Goal: Task Accomplishment & Management: Manage account settings

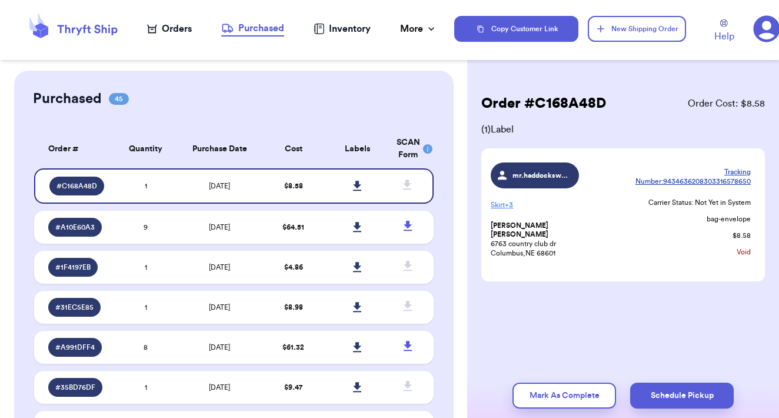
scroll to position [1513, 0]
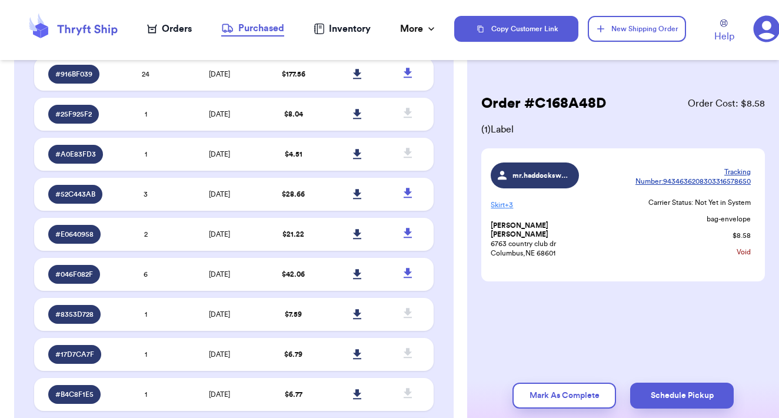
click at [171, 32] on div "Orders" at bounding box center [169, 29] width 45 height 14
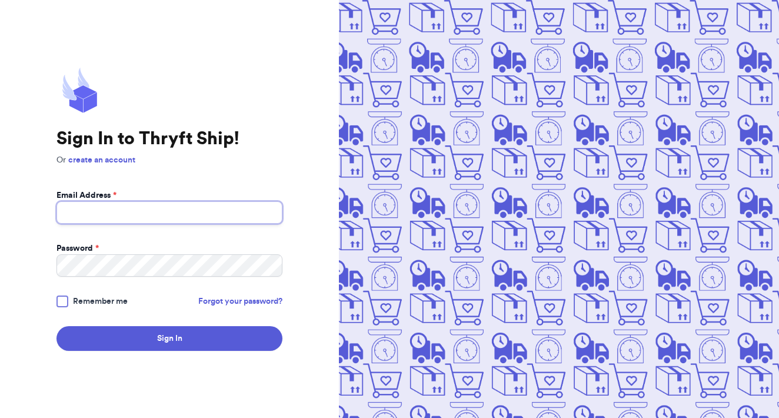
type input "[EMAIL_ADDRESS][DOMAIN_NAME]"
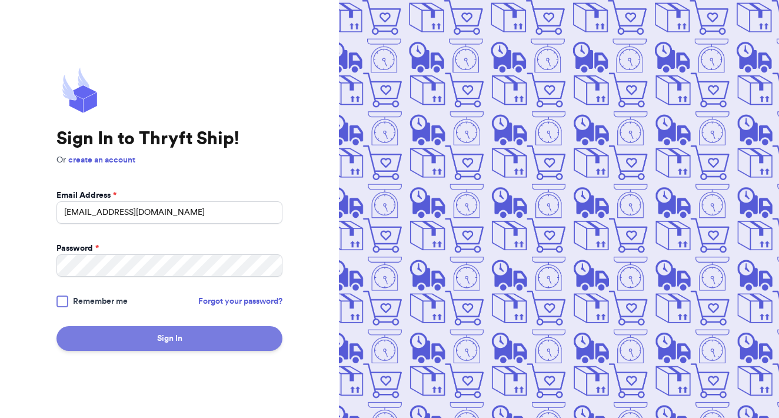
click at [204, 345] on button "Sign In" at bounding box center [169, 338] width 226 height 25
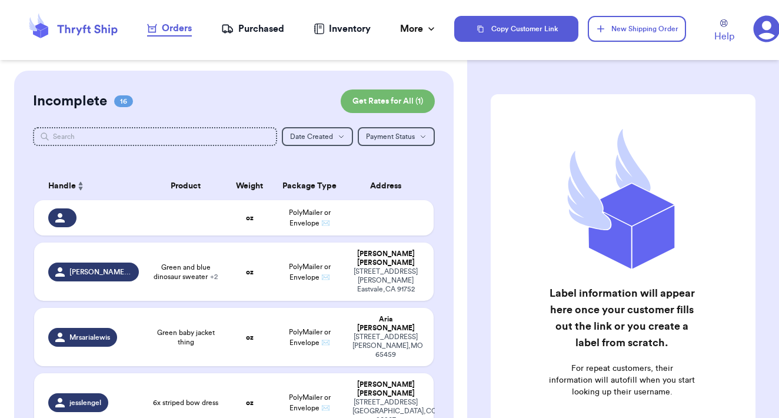
checkbox input "false"
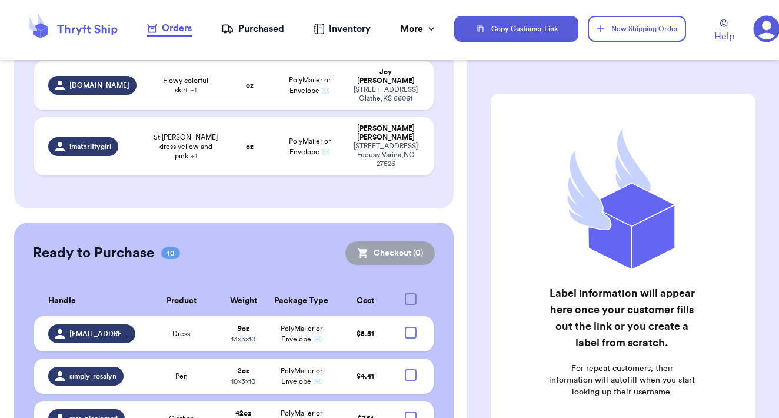
scroll to position [1035, 0]
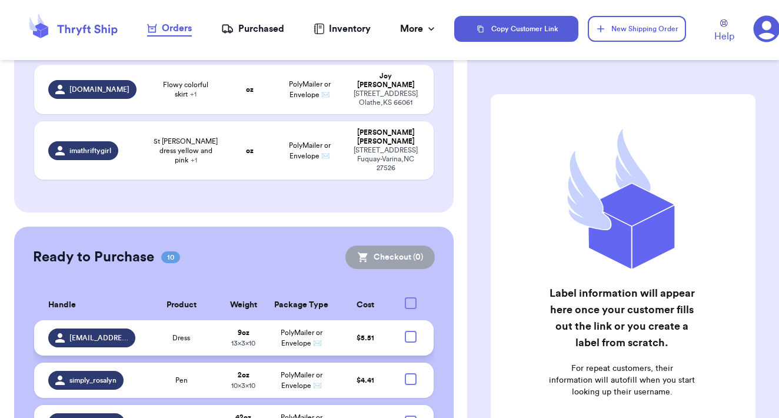
click at [411, 331] on div at bounding box center [411, 337] width 12 height 12
click at [411, 330] on input "checkbox" at bounding box center [410, 330] width 1 height 1
checkbox input "true"
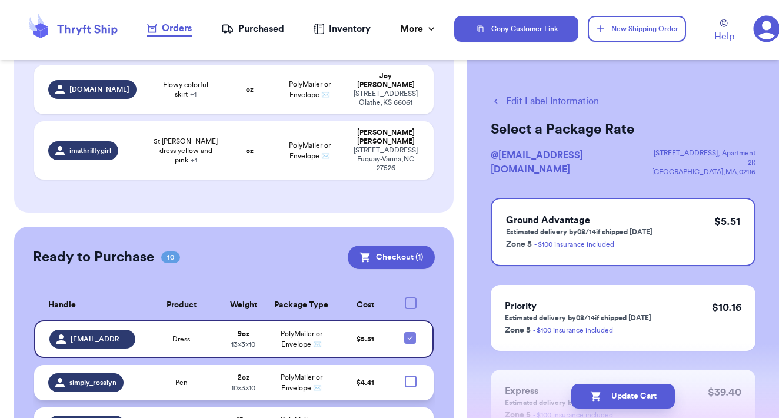
click at [411, 375] on div at bounding box center [411, 381] width 12 height 12
click at [411, 375] on input "checkbox" at bounding box center [410, 375] width 1 height 1
checkbox input "true"
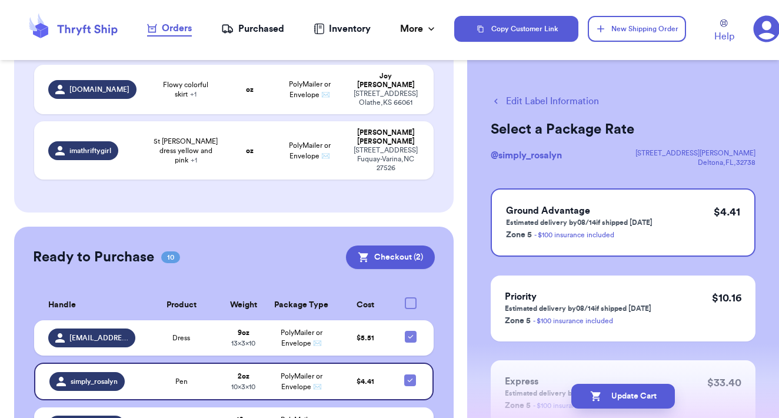
click at [415, 417] on div at bounding box center [411, 424] width 12 height 12
click at [411, 417] on input "checkbox" at bounding box center [410, 417] width 1 height 1
checkbox input "true"
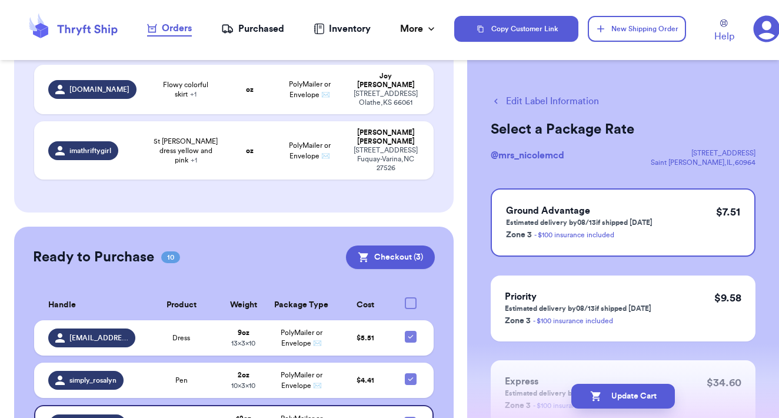
checkbox input "true"
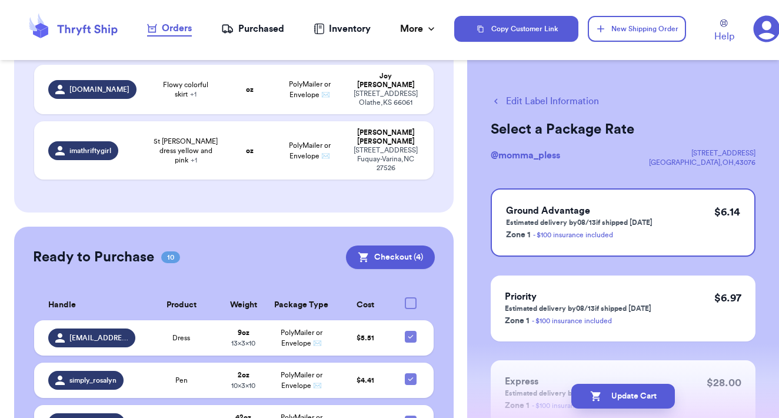
checkbox input "true"
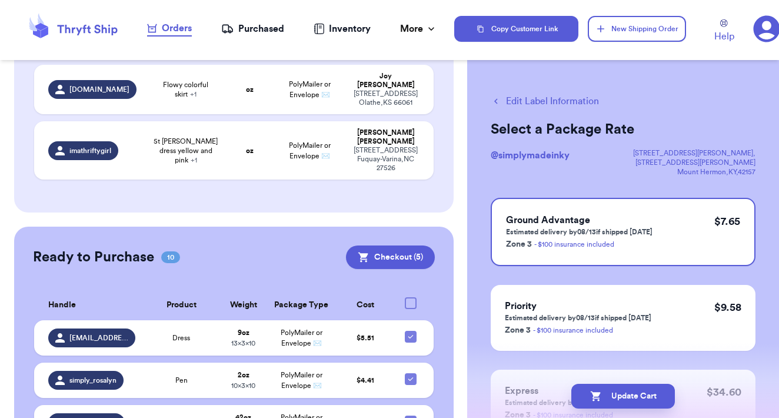
checkbox input "true"
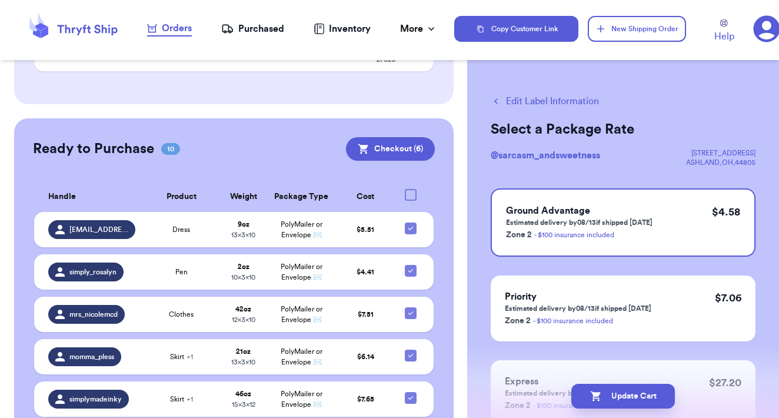
scroll to position [1147, 0]
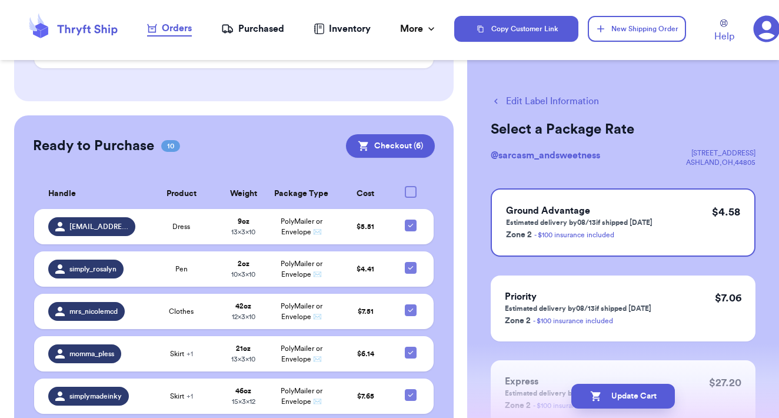
checkbox input "true"
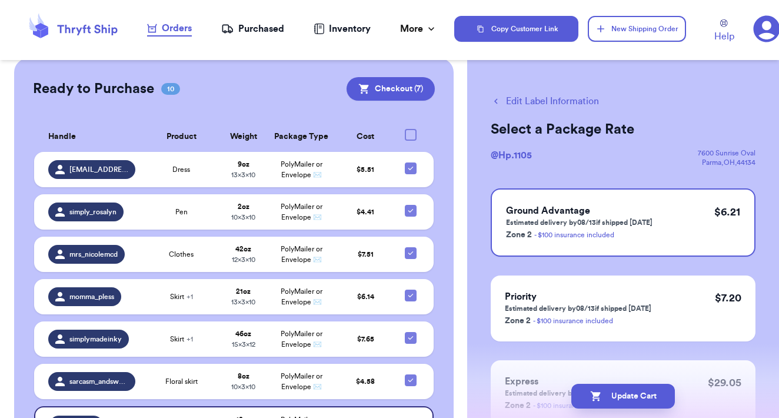
scroll to position [1205, 0]
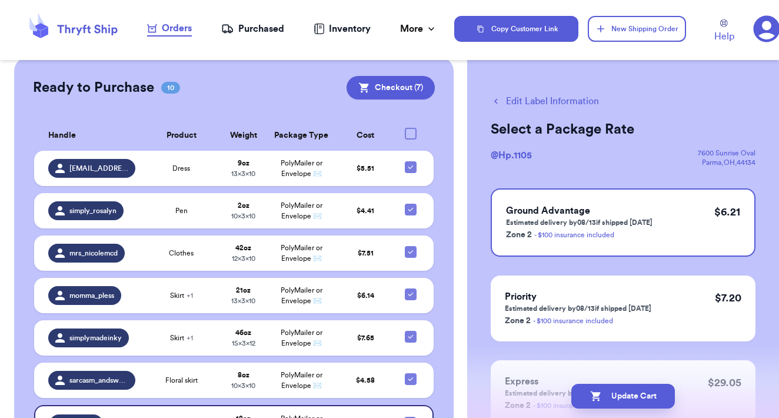
checkbox input "true"
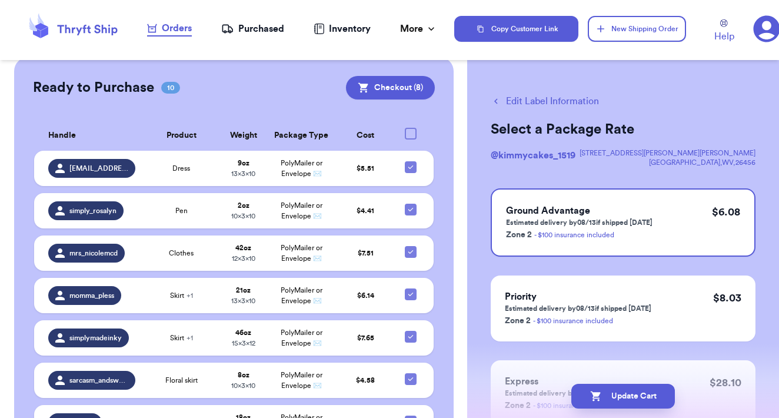
checkbox input "true"
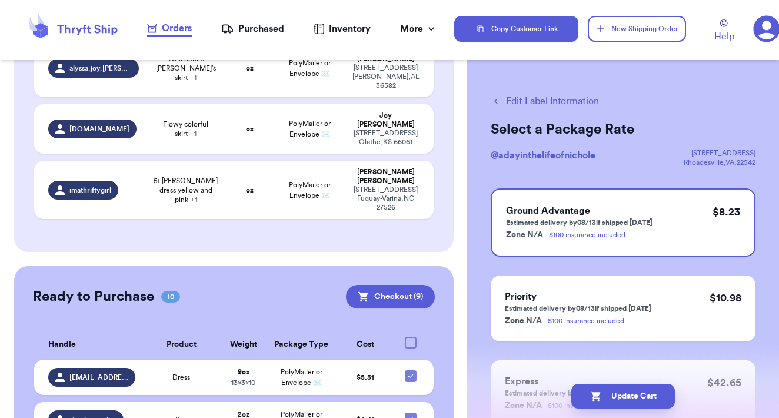
scroll to position [1021, 0]
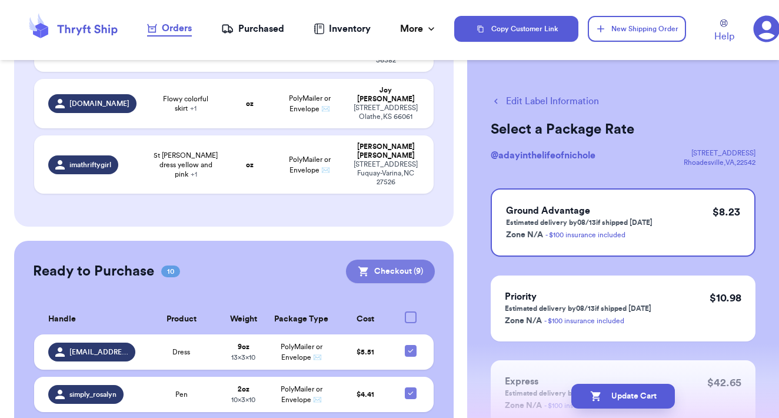
click at [412, 259] on button "Checkout ( 9 )" at bounding box center [390, 271] width 89 height 24
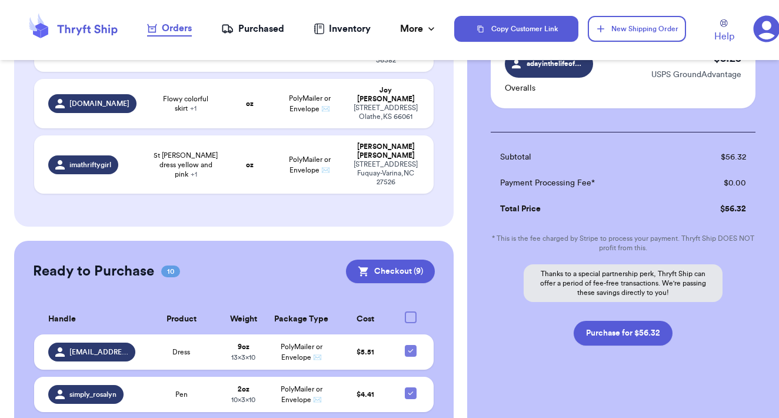
scroll to position [774, 0]
click at [640, 321] on button "Purchase for $56.32" at bounding box center [623, 333] width 99 height 25
checkbox input "false"
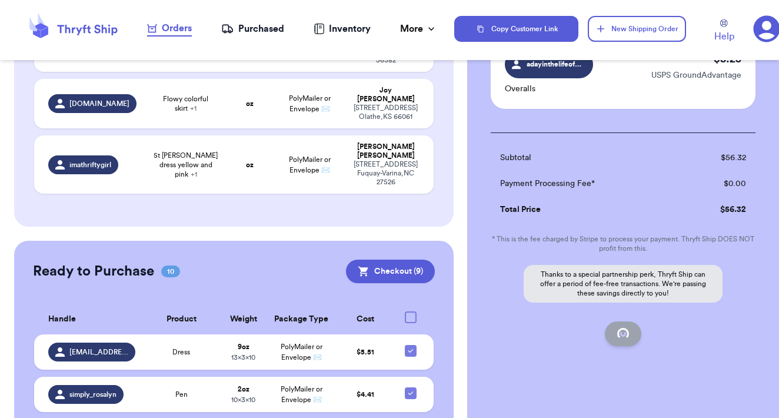
checkbox input "false"
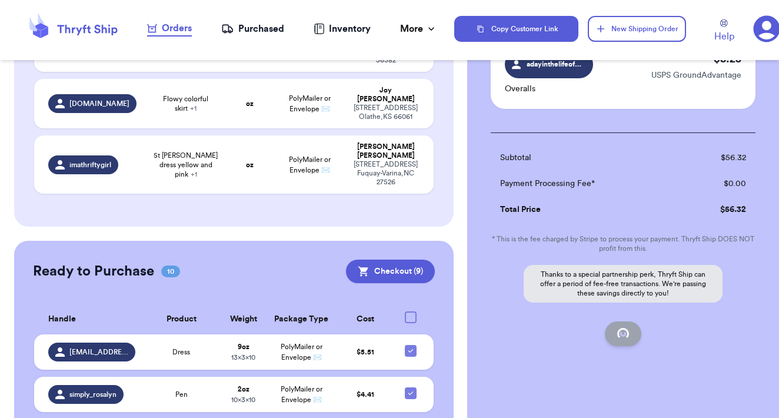
checkbox input "false"
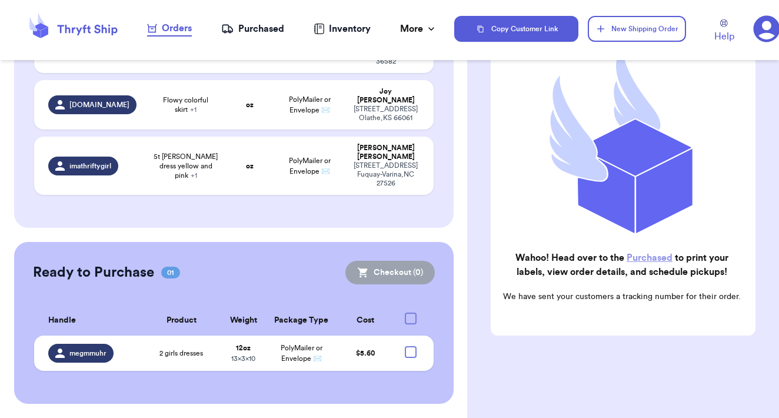
scroll to position [834, 0]
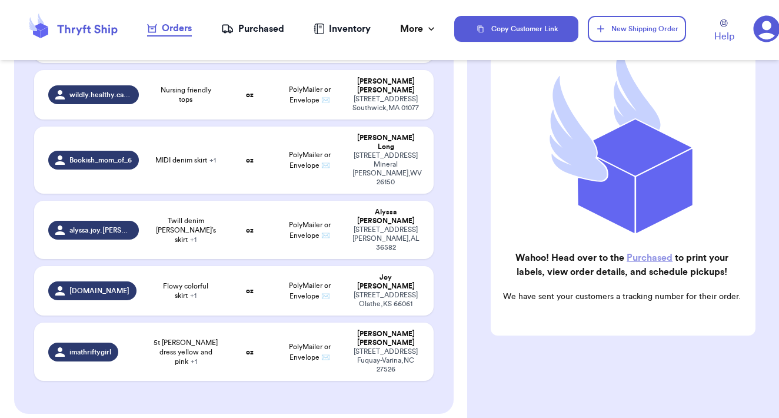
click at [651, 257] on link "Purchased" at bounding box center [650, 257] width 46 height 9
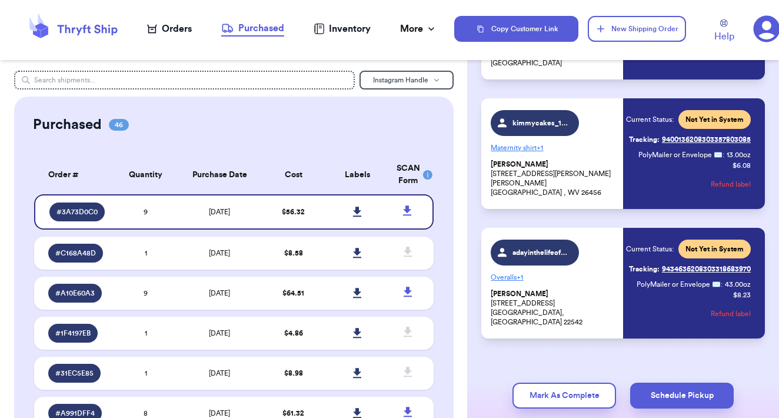
scroll to position [971, 0]
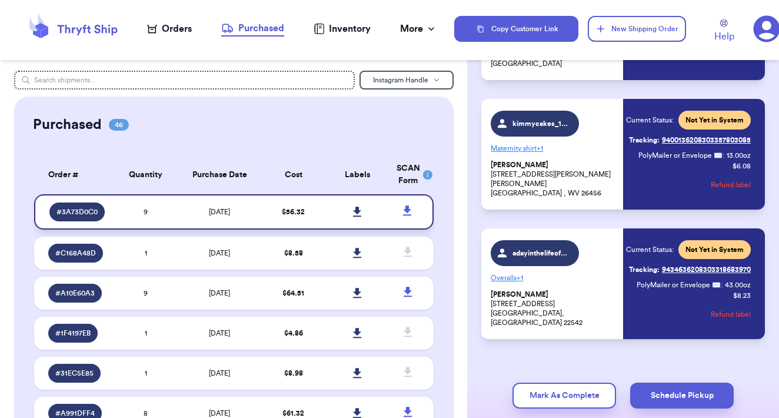
click at [358, 216] on icon at bounding box center [357, 211] width 8 height 10
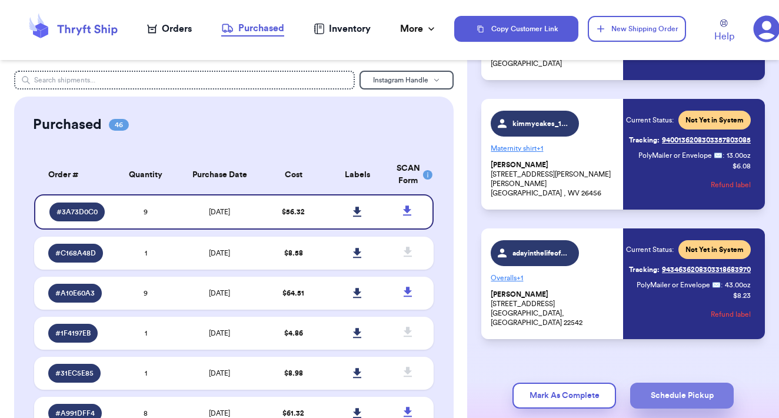
click at [702, 402] on button "Schedule Pickup" at bounding box center [682, 395] width 104 height 26
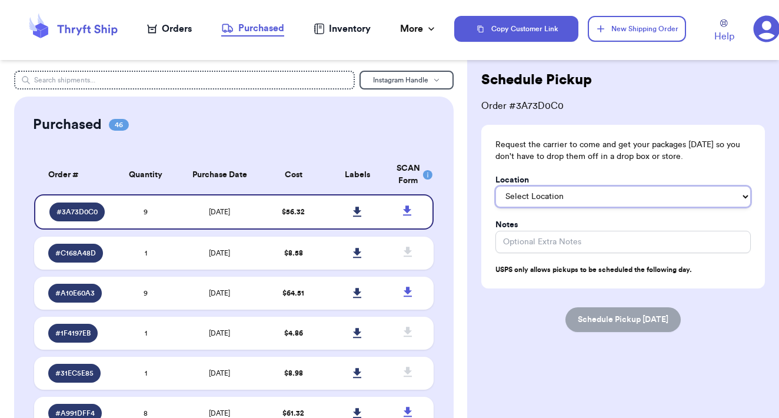
select select "On the Porch"
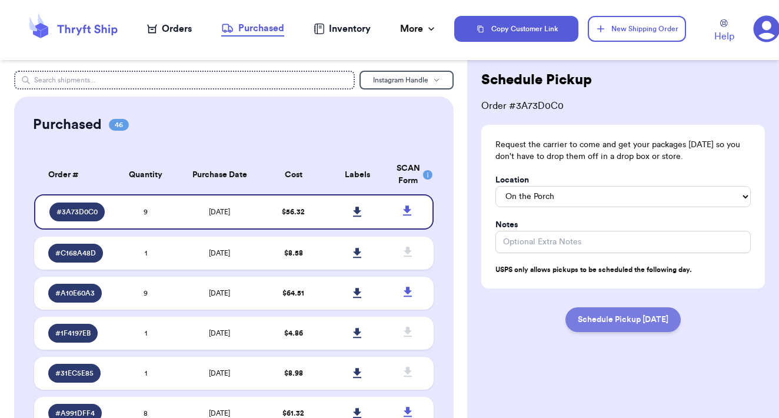
click at [645, 312] on button "Schedule Pickup [DATE]" at bounding box center [622, 319] width 115 height 25
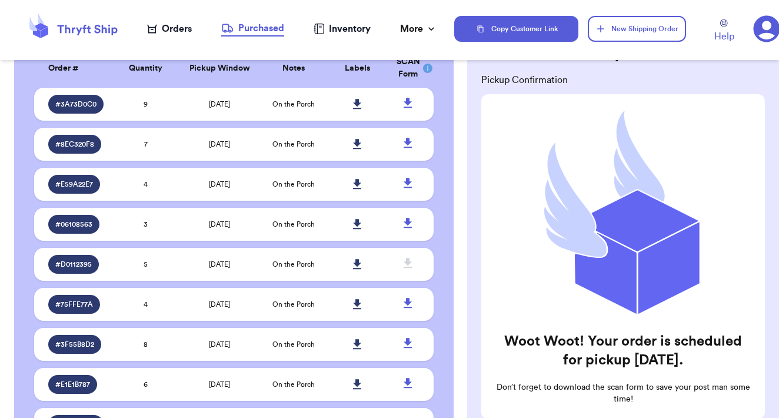
scroll to position [2028, 0]
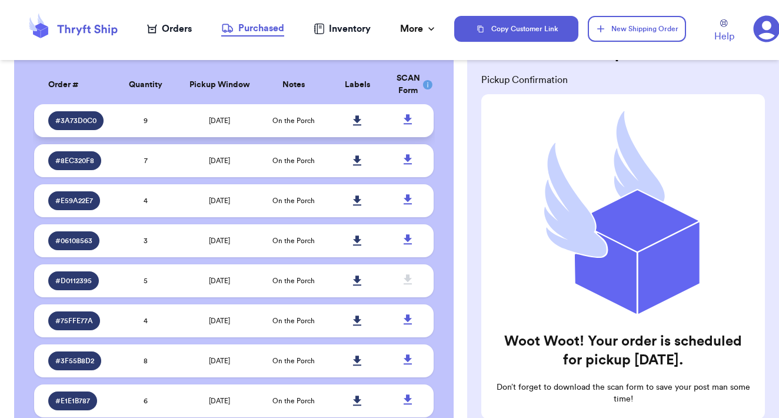
click at [248, 134] on td "[DATE]" at bounding box center [220, 120] width 84 height 33
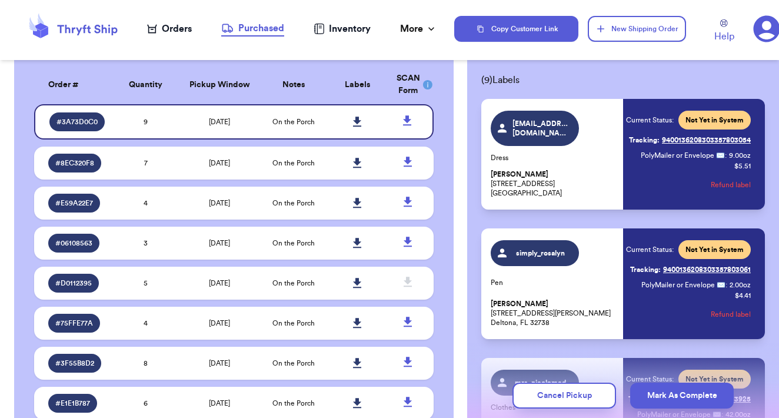
scroll to position [56, 0]
